Goal: Book appointment/travel/reservation

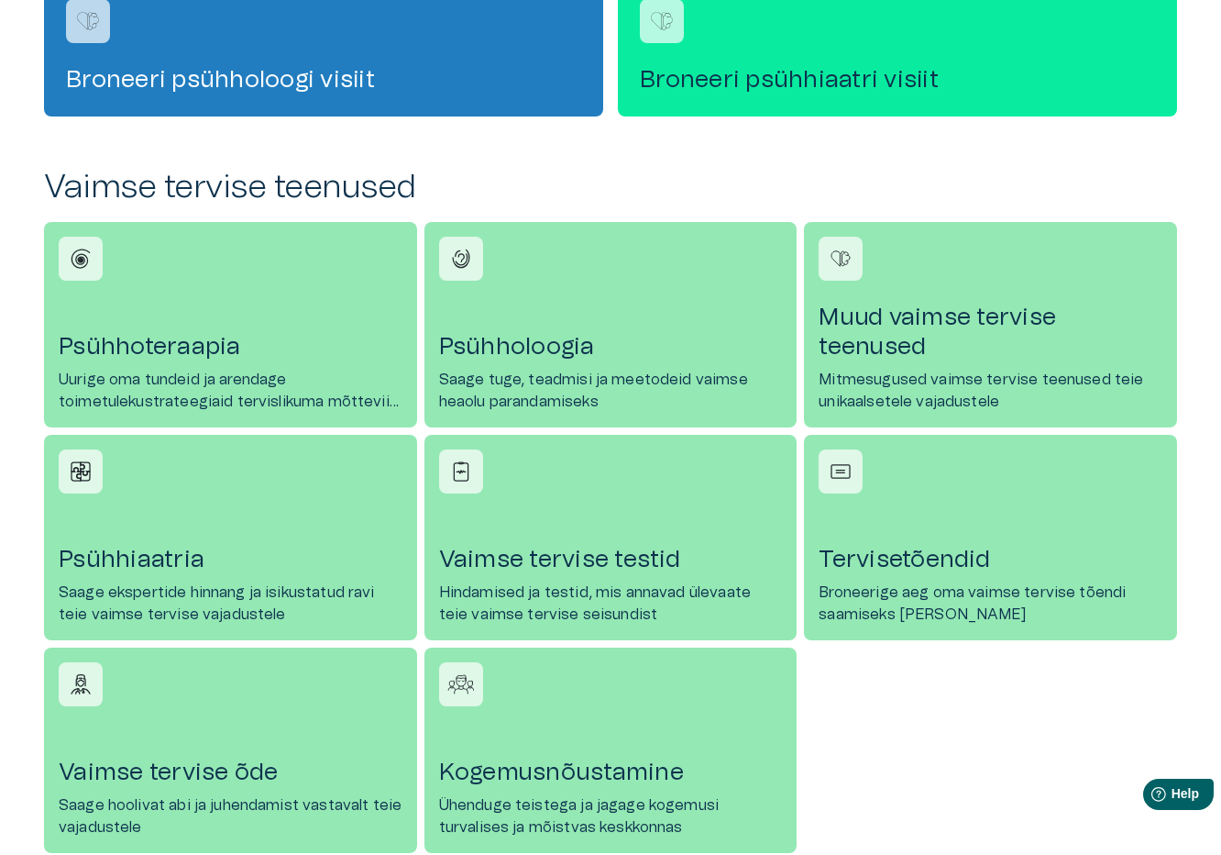
scroll to position [642, 0]
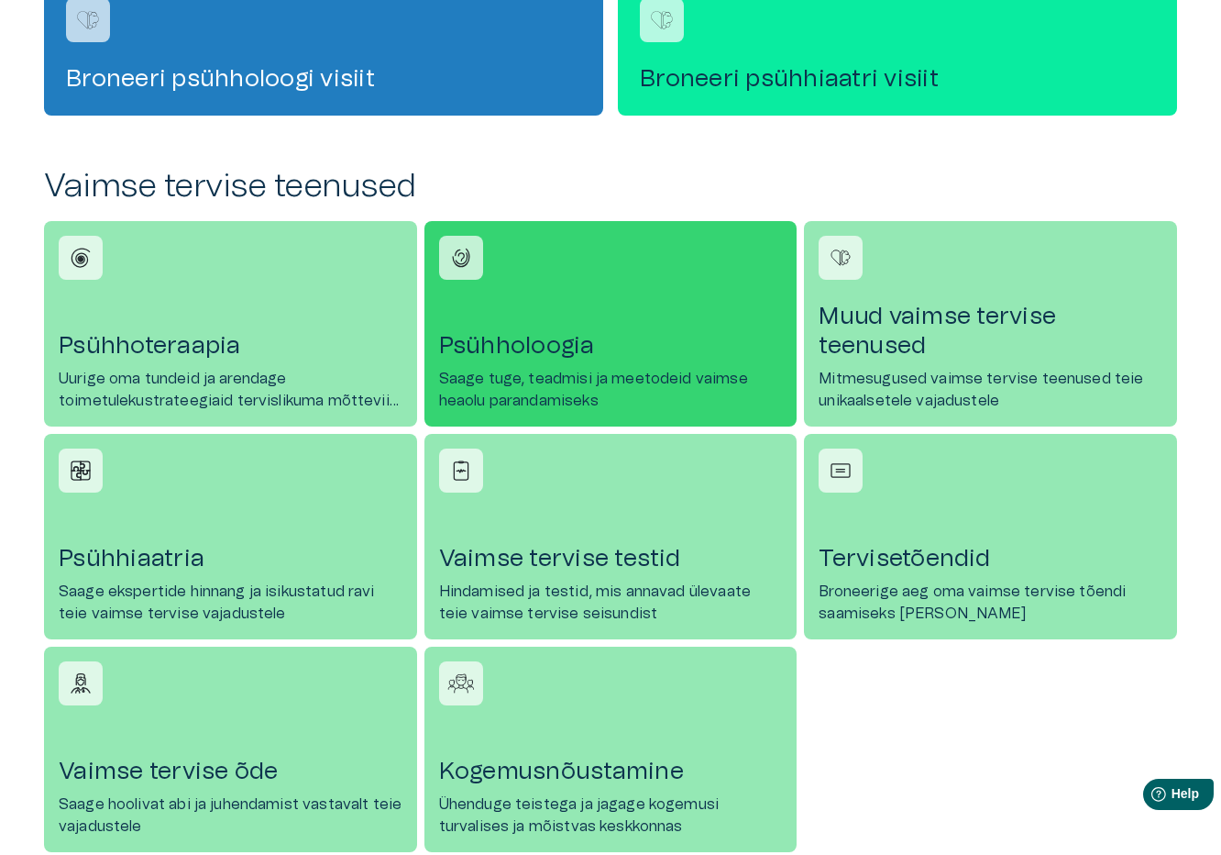
click at [558, 364] on link "Psühholoogia Saage tuge, teadmisi ja meetodeid vaimse heaolu parandamiseks" at bounding box center [611, 323] width 373 height 205
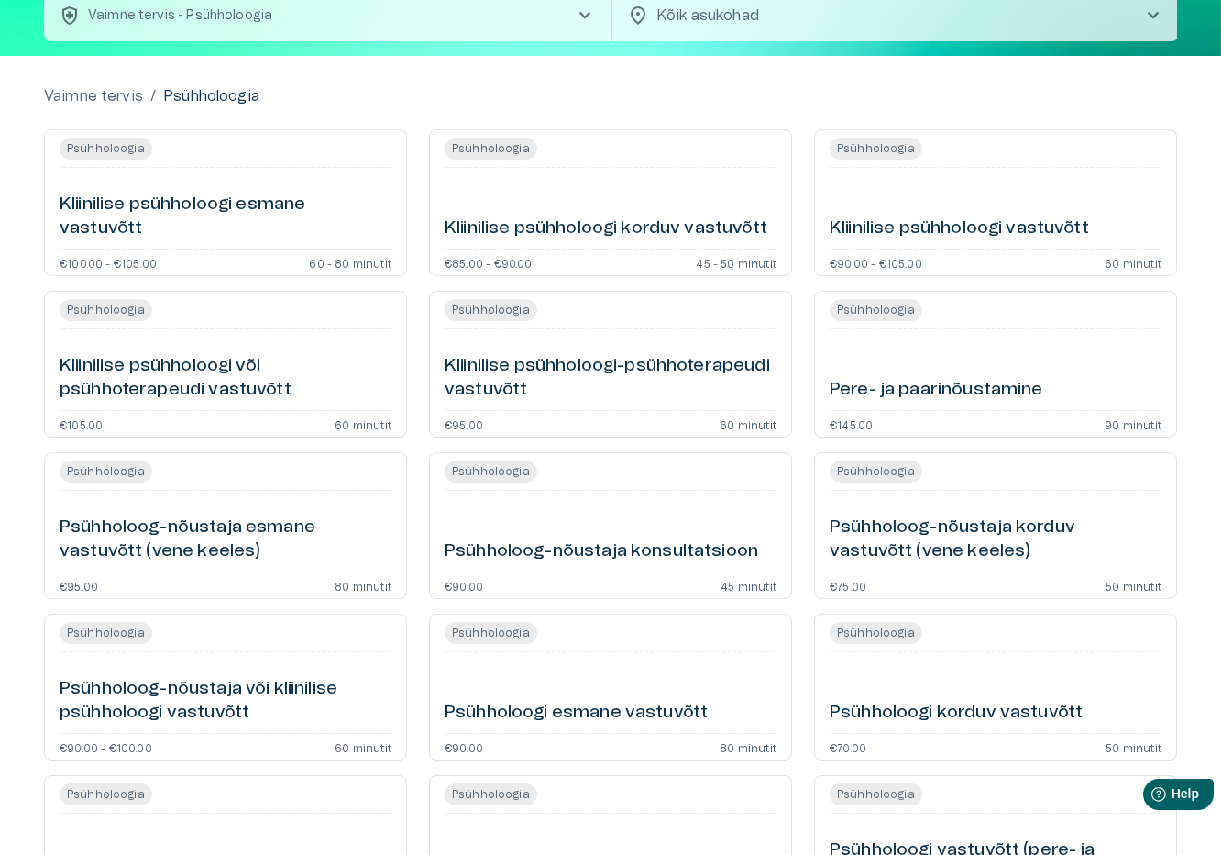
scroll to position [72, 0]
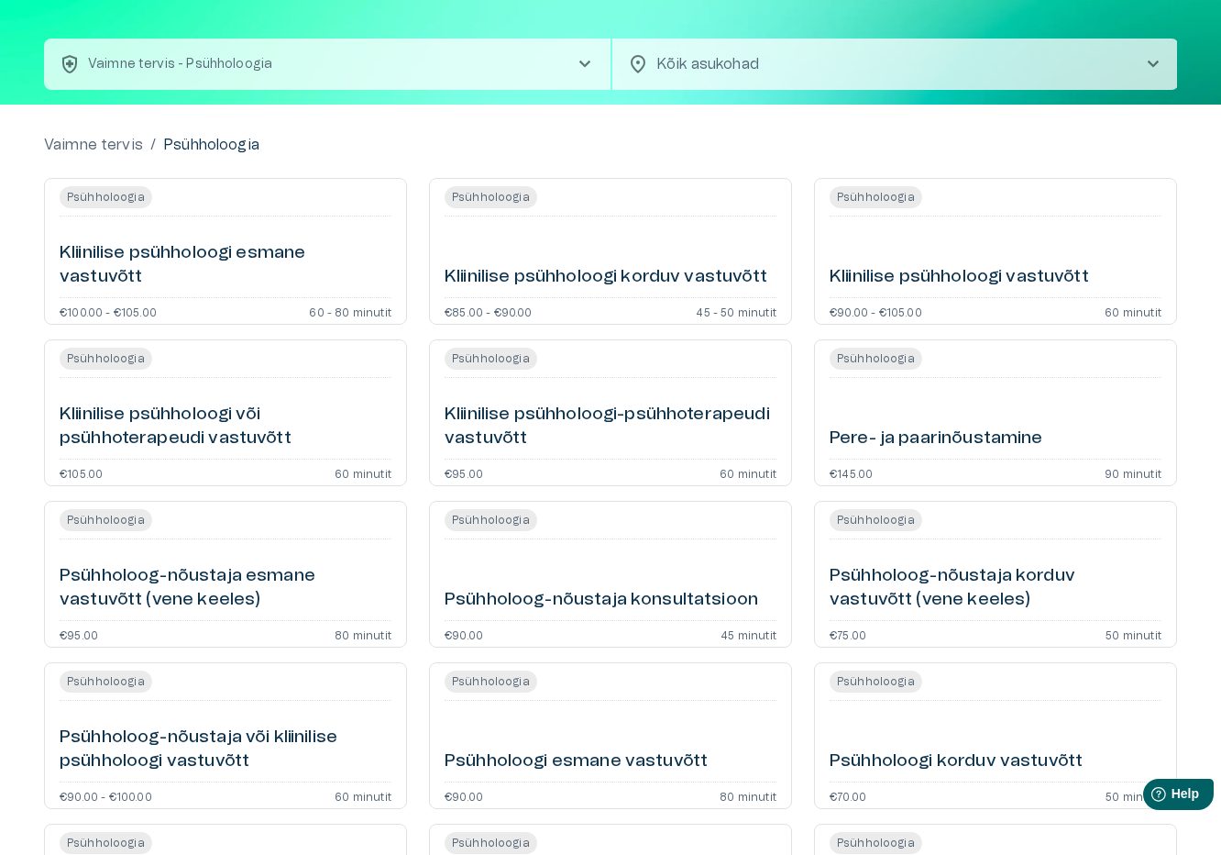
click at [189, 251] on h6 "Kliinilise psühholoogi esmane vastuvõtt" at bounding box center [226, 265] width 332 height 49
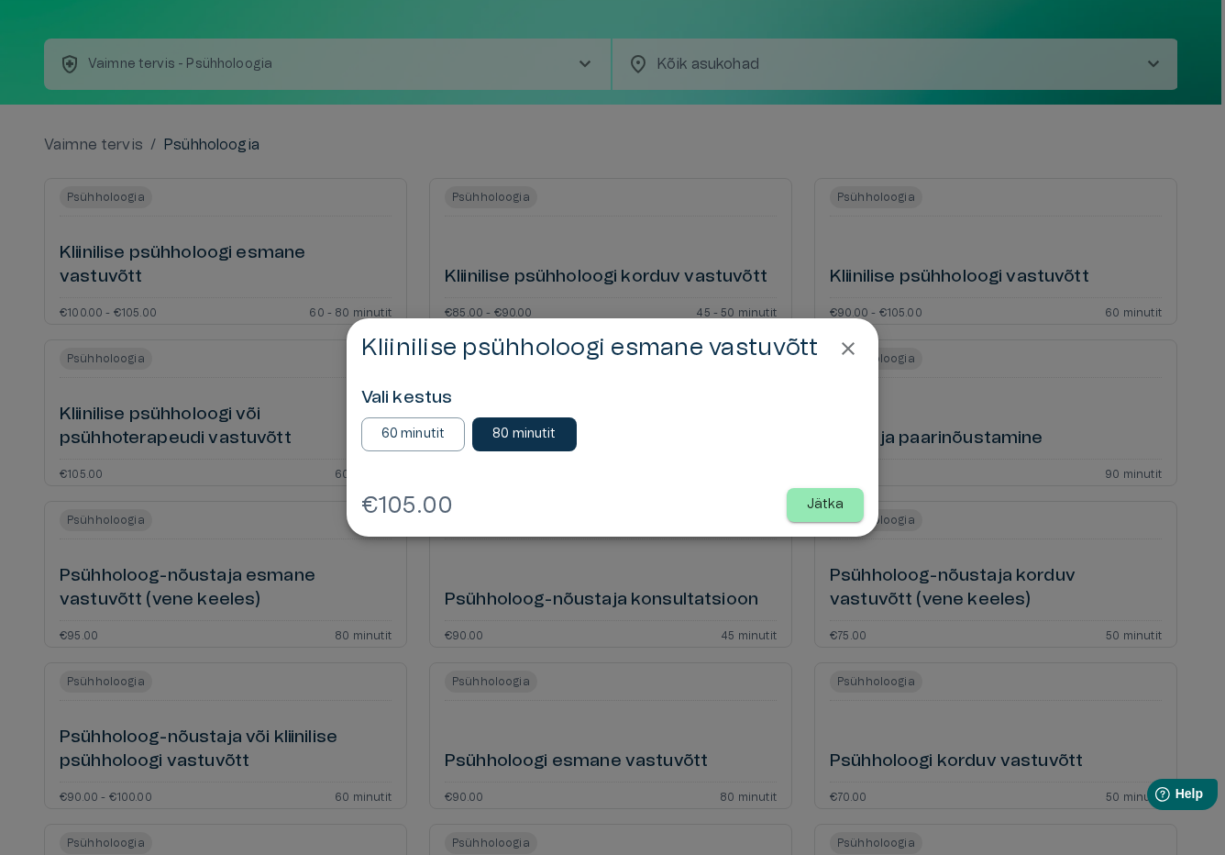
click at [855, 346] on icon "Close" at bounding box center [848, 348] width 22 height 22
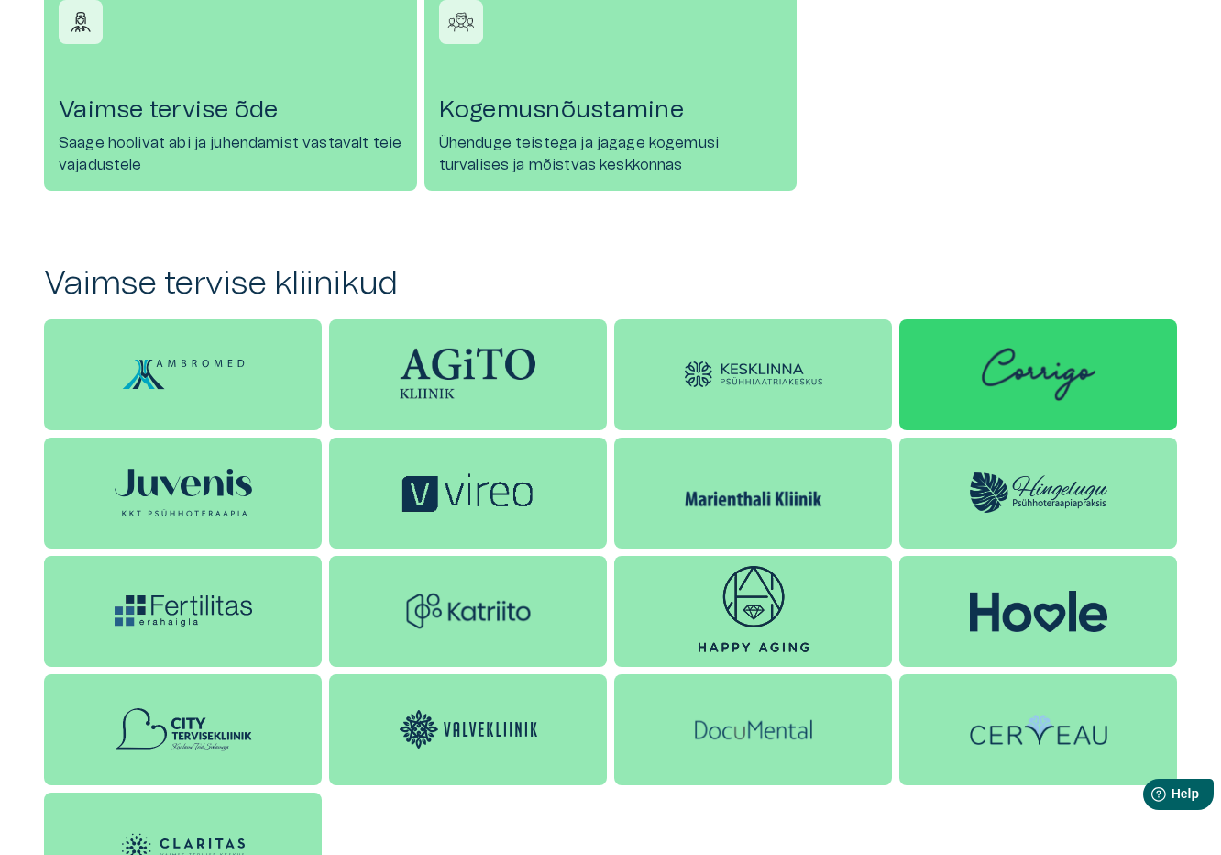
scroll to position [1284, 0]
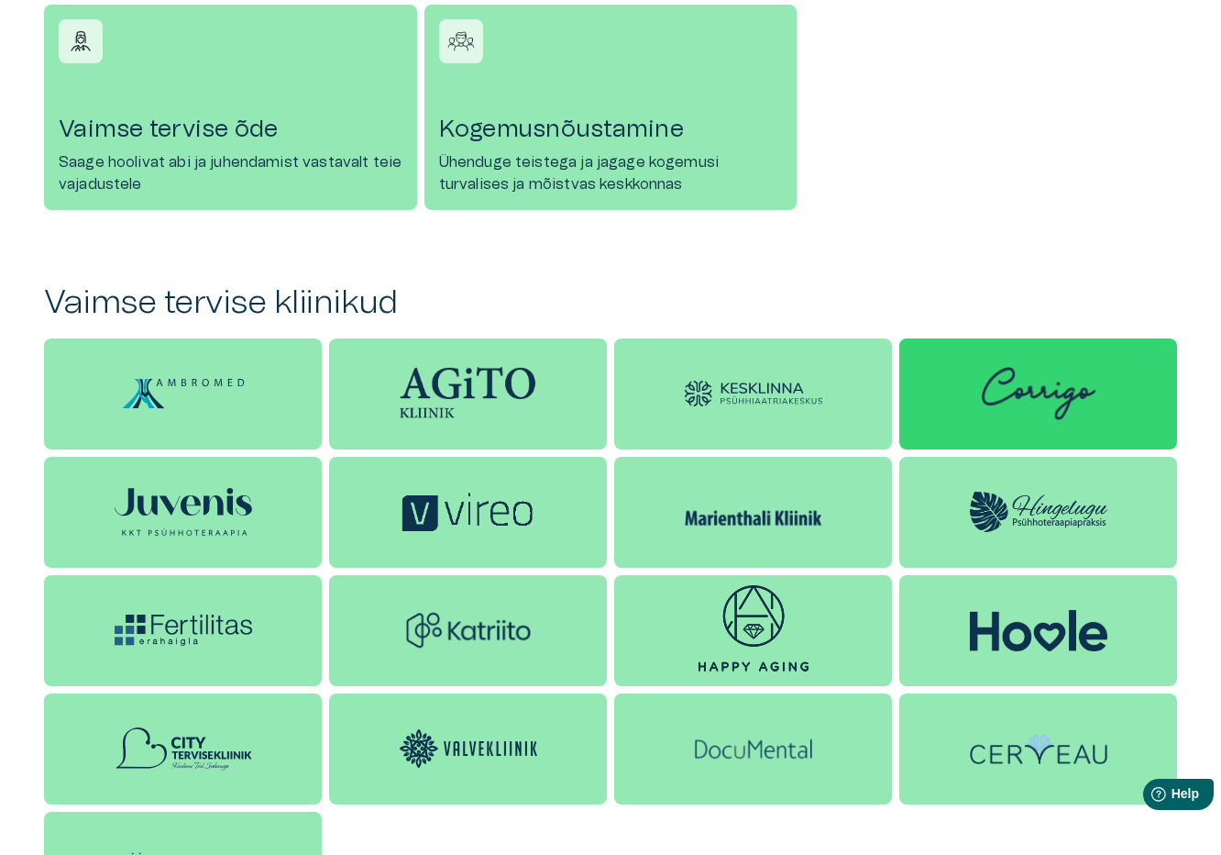
click at [966, 400] on div at bounding box center [1039, 393] width 278 height 111
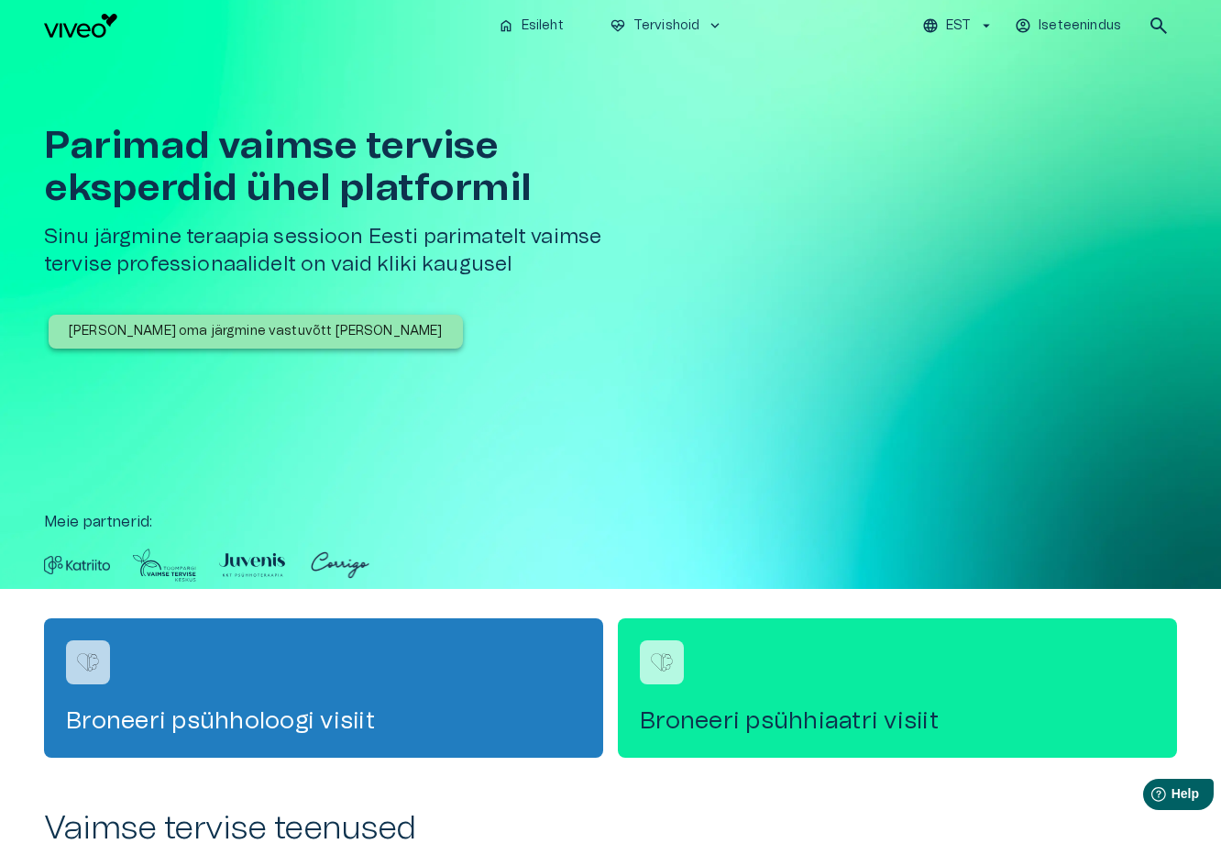
scroll to position [1284, 0]
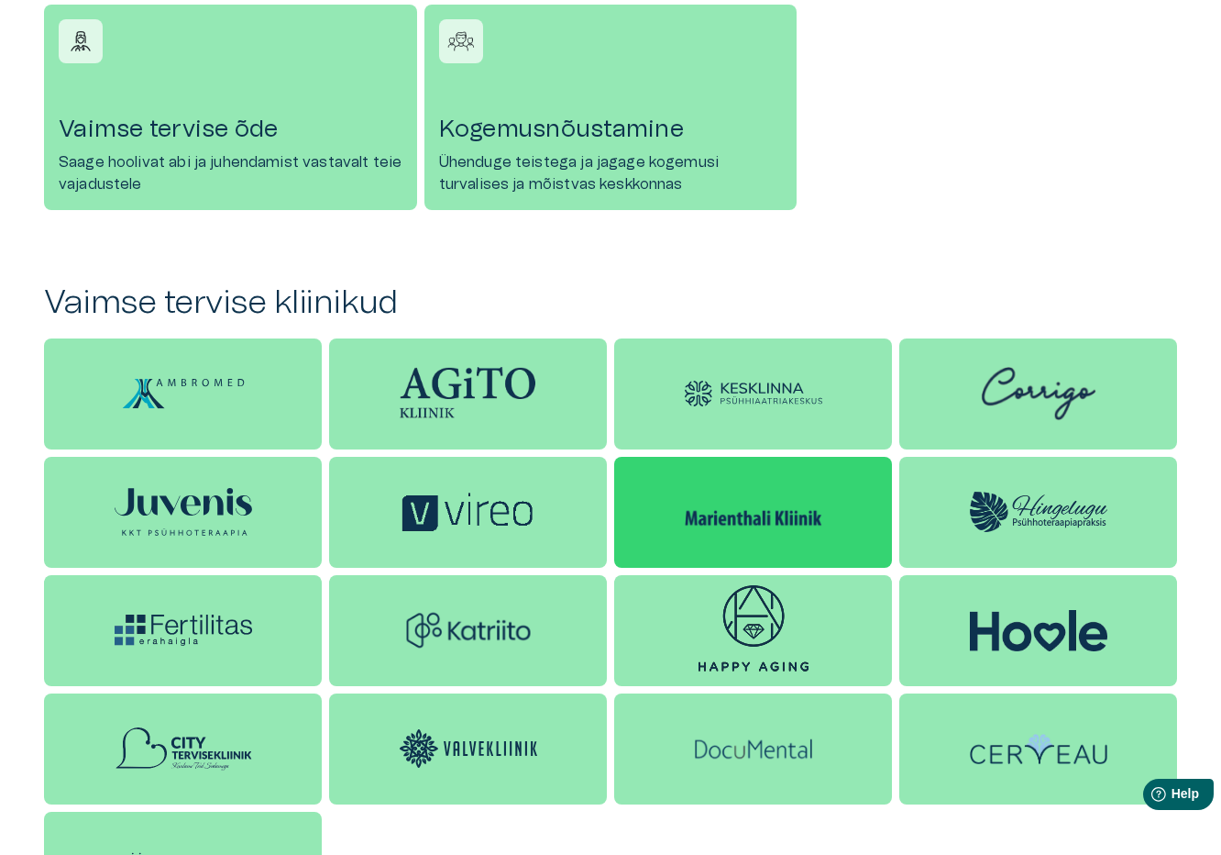
click at [762, 523] on img at bounding box center [754, 512] width 138 height 36
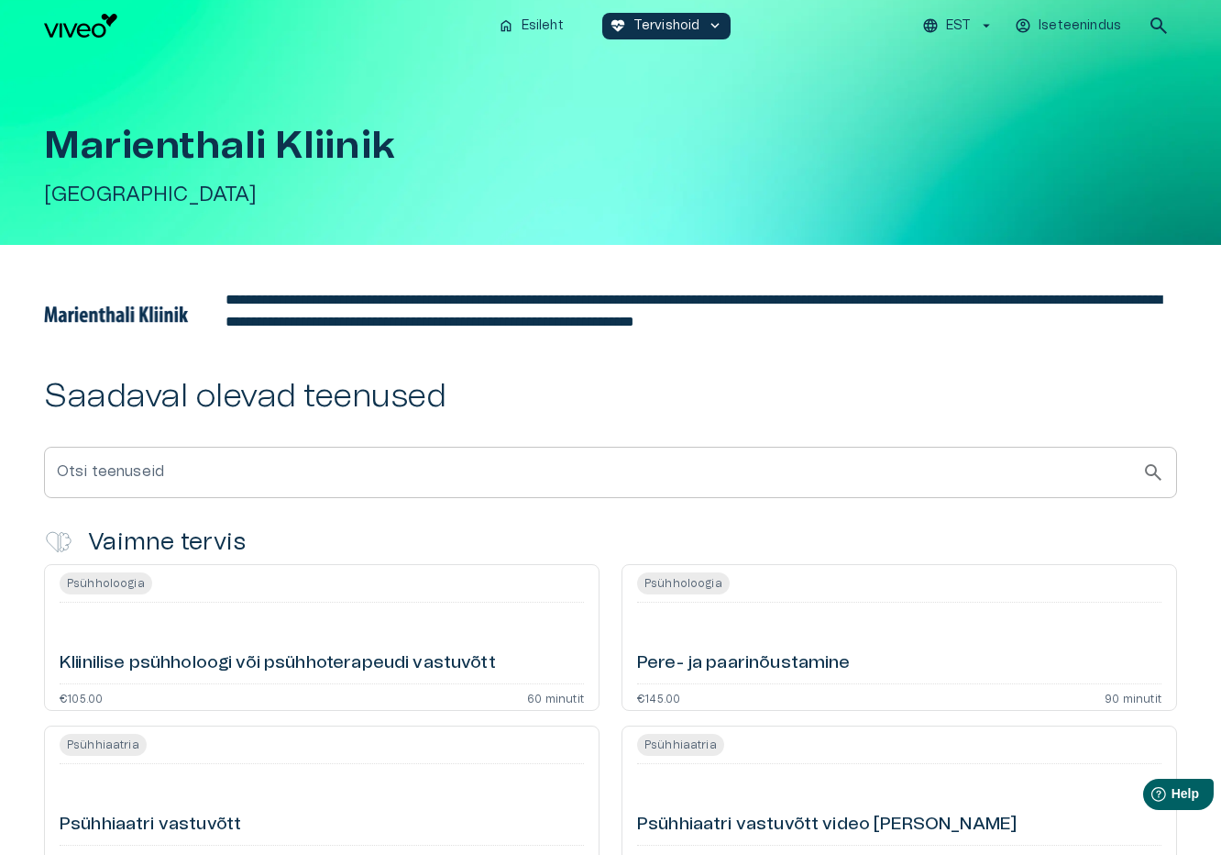
drag, startPoint x: 39, startPoint y: 308, endPoint x: 164, endPoint y: 321, distance: 125.4
click at [164, 321] on div "**********" at bounding box center [610, 686] width 1221 height 883
